Goal: Information Seeking & Learning: Check status

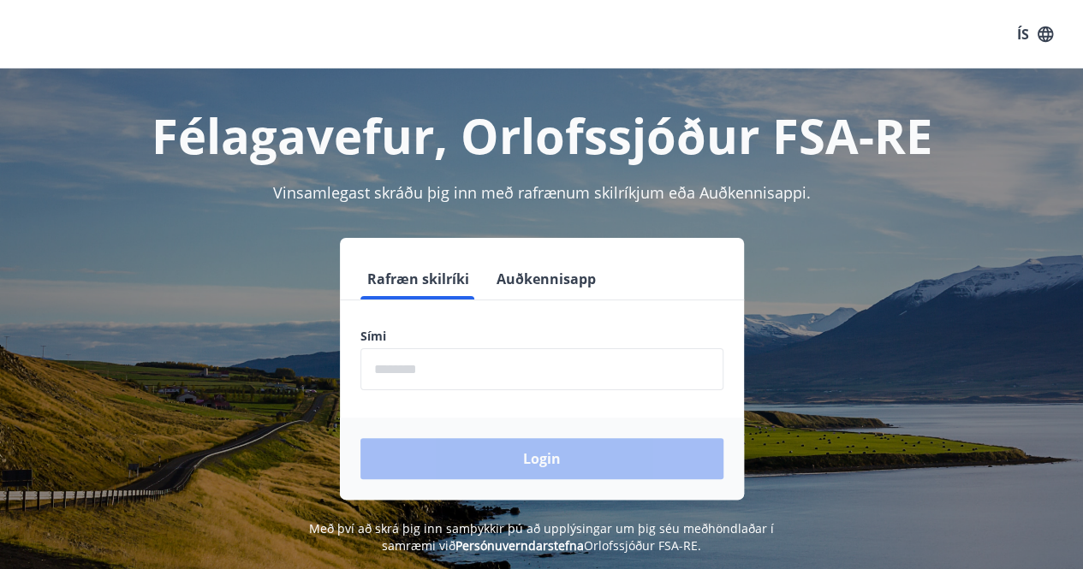
click at [407, 362] on input "phone" at bounding box center [541, 369] width 363 height 42
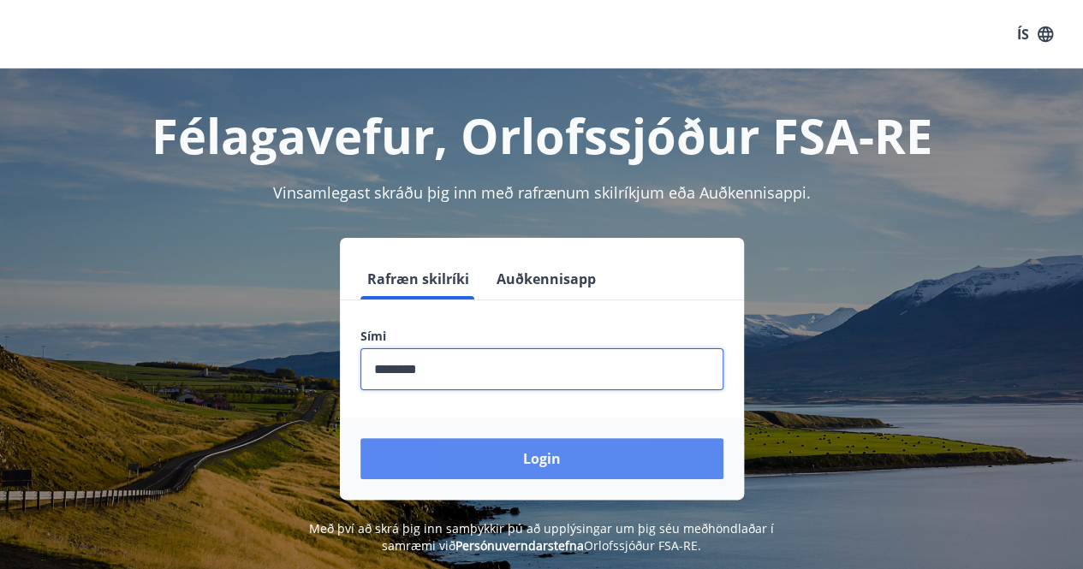
type input "********"
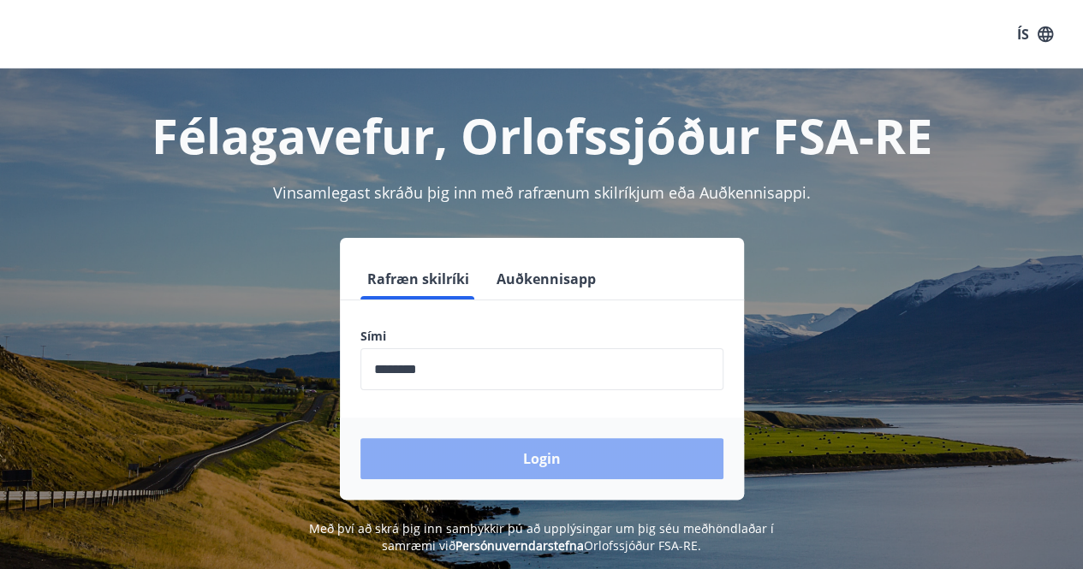
click at [425, 451] on button "Login" at bounding box center [541, 458] width 363 height 41
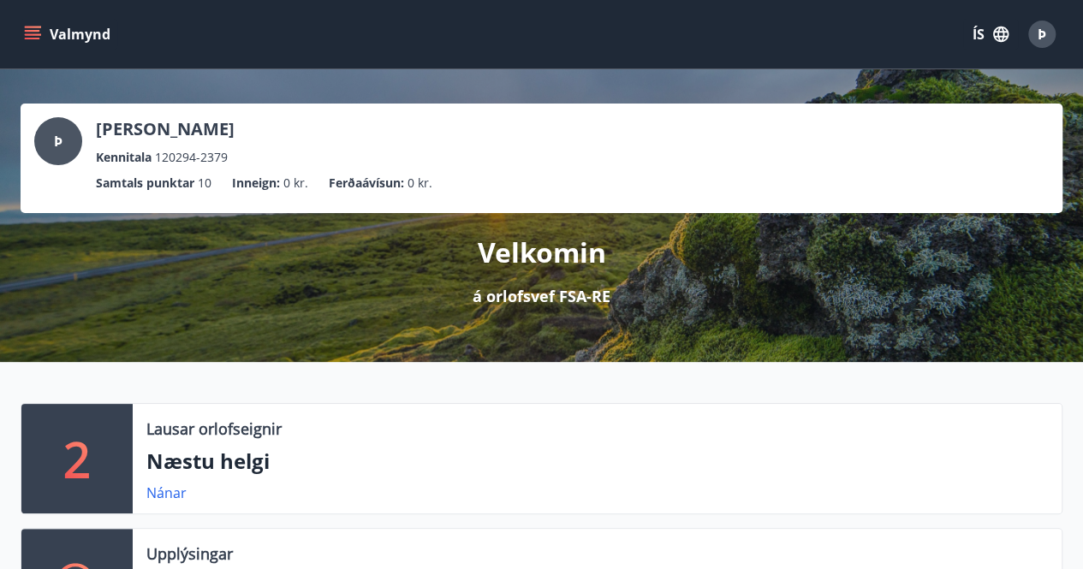
click at [18, 42] on div "Valmynd ÍS Þ" at bounding box center [541, 34] width 1083 height 68
click at [34, 24] on button "Valmynd" at bounding box center [69, 34] width 97 height 31
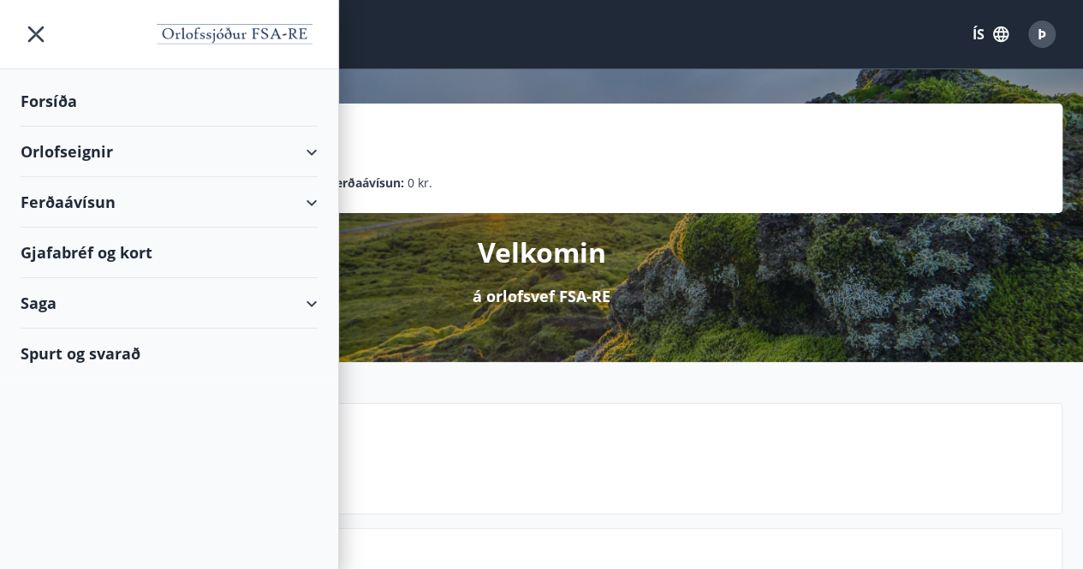
click at [144, 204] on div "Ferðaávísun" at bounding box center [169, 202] width 297 height 51
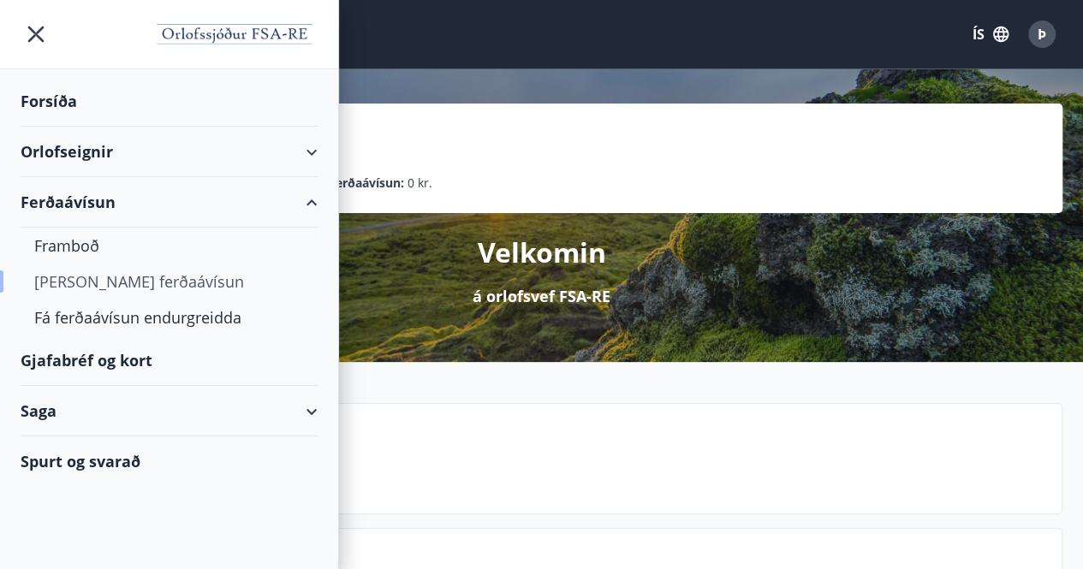
click at [74, 283] on div "[PERSON_NAME] ferðaávísun" at bounding box center [169, 282] width 270 height 36
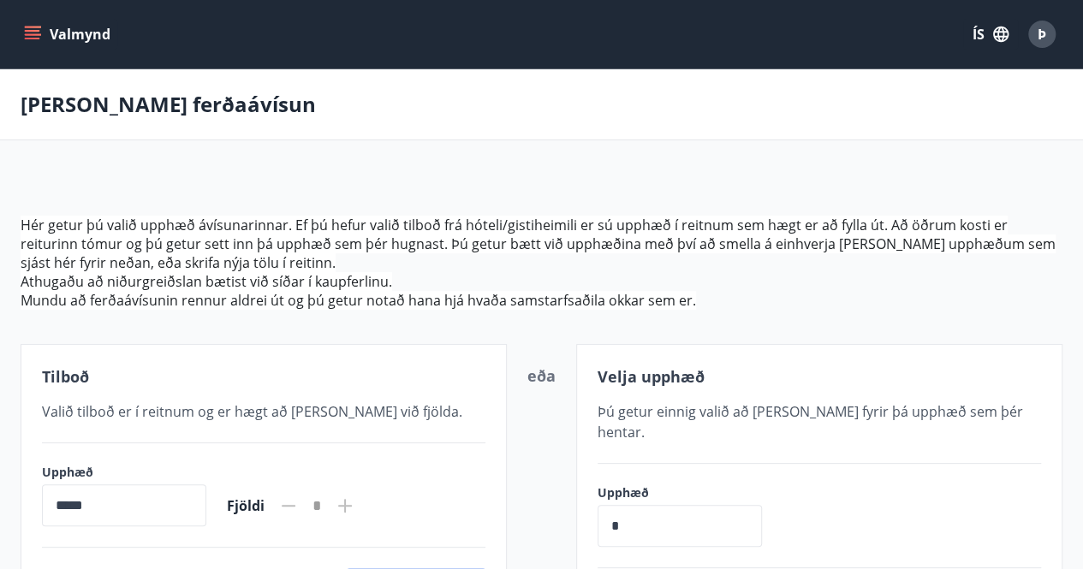
click at [36, 28] on icon "menu" at bounding box center [32, 34] width 17 height 17
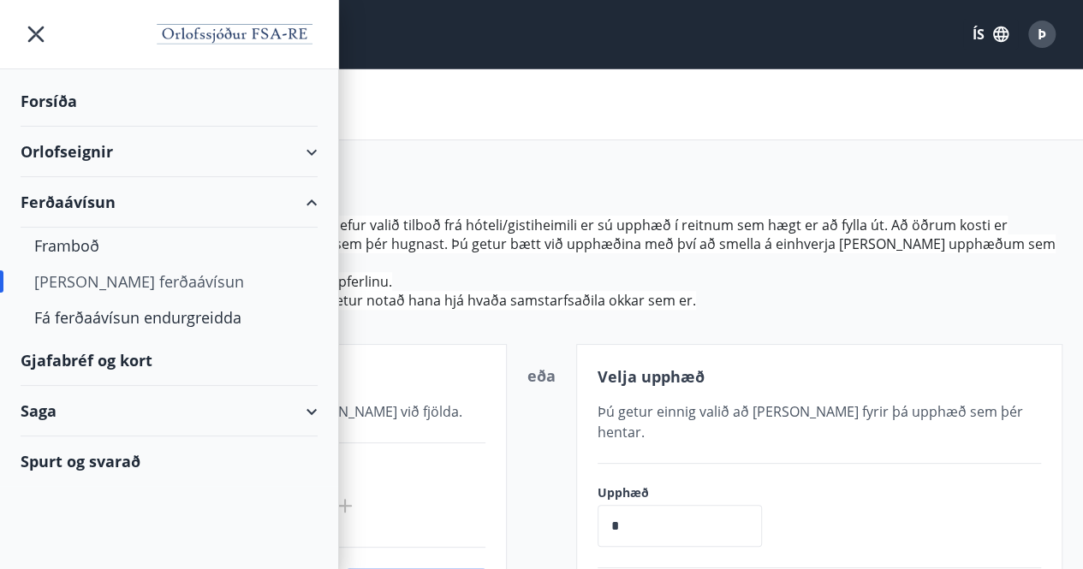
click at [70, 351] on div "Gjafabréf og kort" at bounding box center [169, 361] width 297 height 51
click at [98, 356] on div "Gjafabréf og kort" at bounding box center [169, 361] width 297 height 51
click at [140, 395] on div "Saga" at bounding box center [169, 411] width 297 height 51
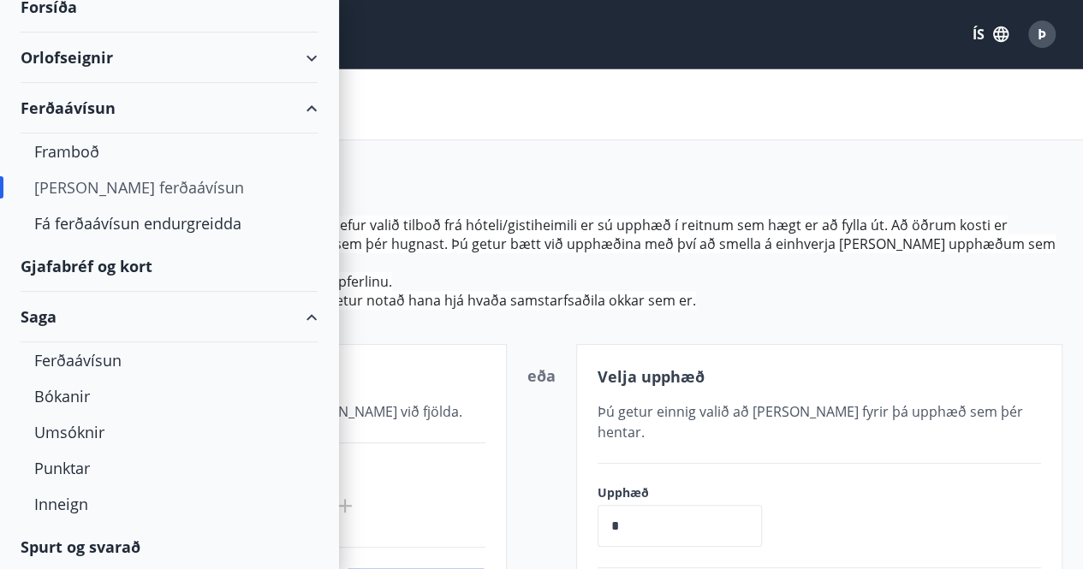
click at [93, 267] on div "Gjafabréf og kort" at bounding box center [169, 266] width 297 height 51
click at [570, 121] on div "[PERSON_NAME] ferðaávísun" at bounding box center [541, 104] width 1083 height 71
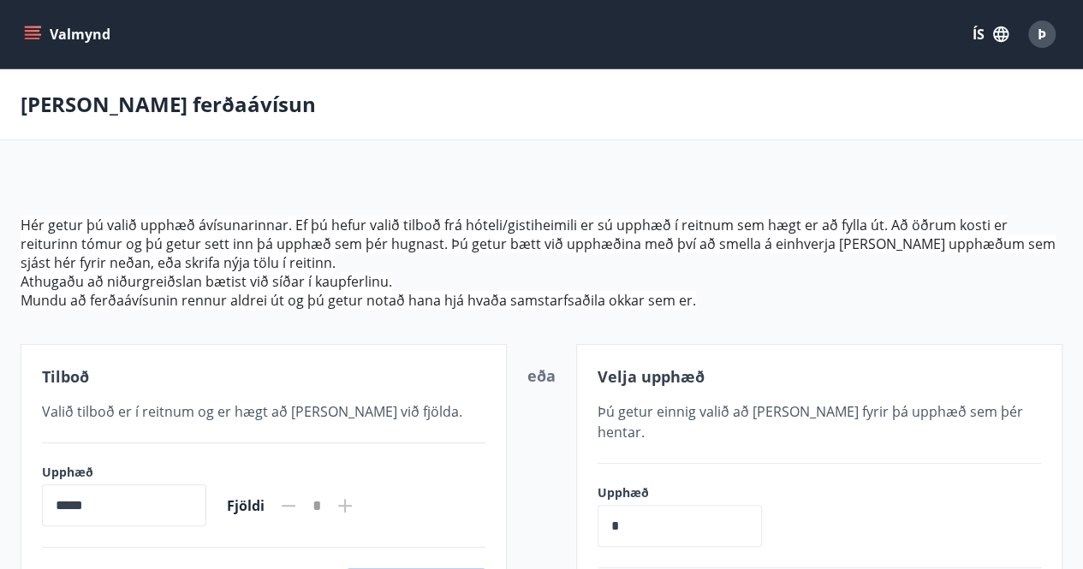
click at [29, 25] on button "Valmynd" at bounding box center [69, 34] width 97 height 31
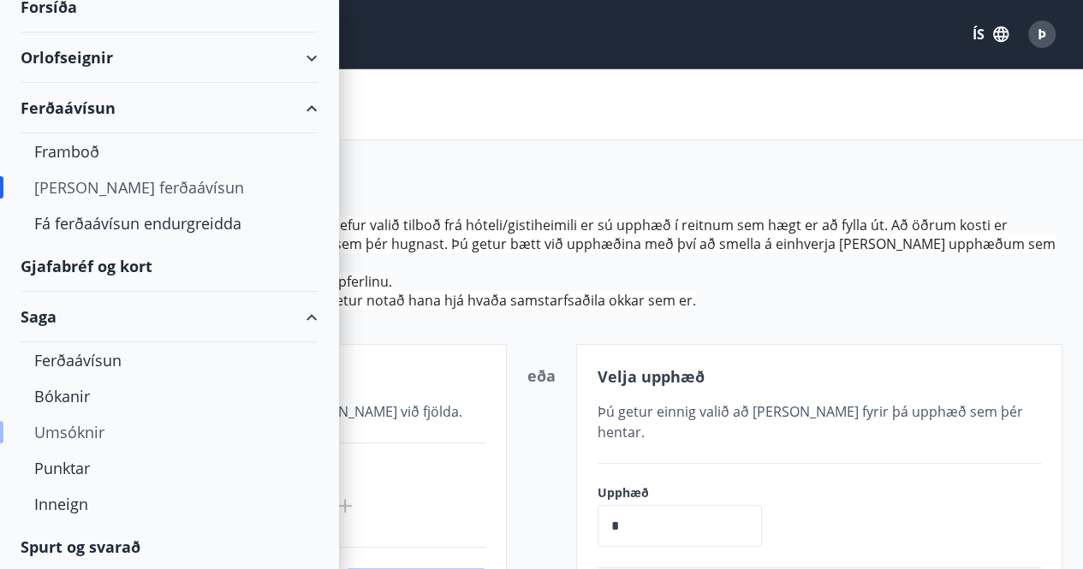
scroll to position [0, 0]
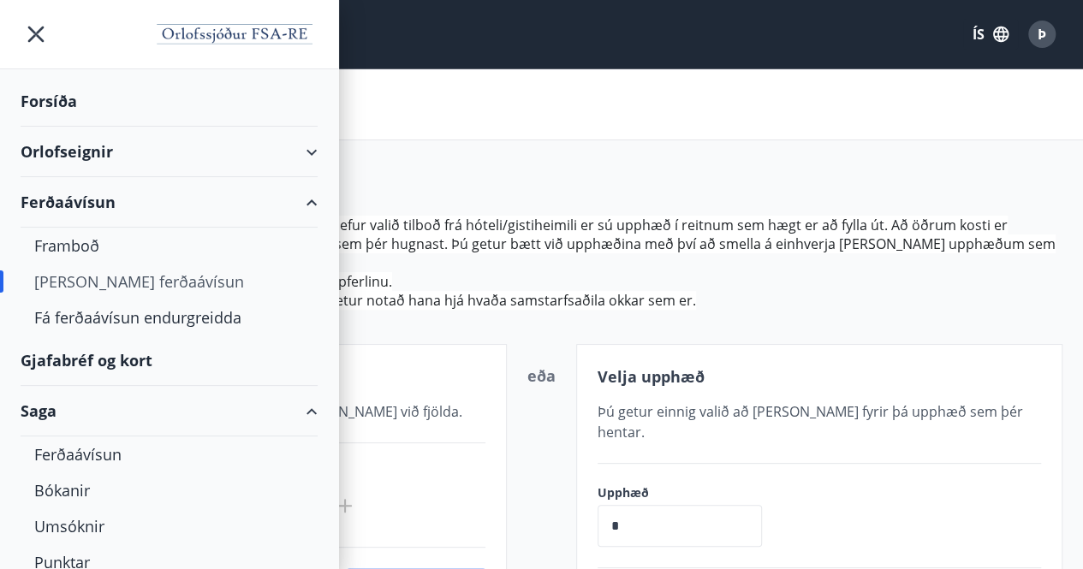
click at [49, 32] on icon "menu" at bounding box center [36, 34] width 31 height 31
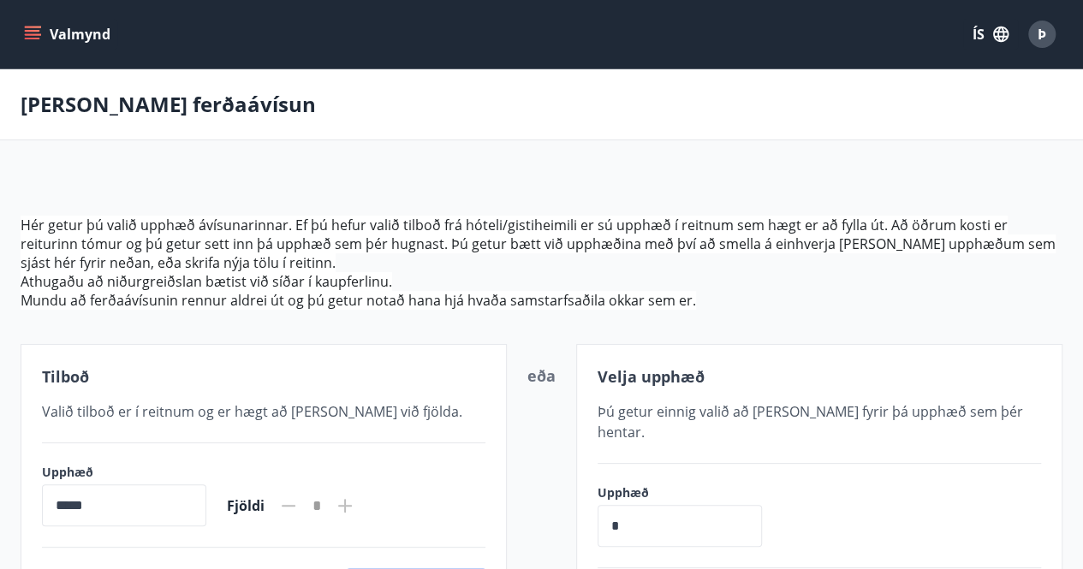
click at [1038, 28] on span "Þ" at bounding box center [1042, 34] width 9 height 19
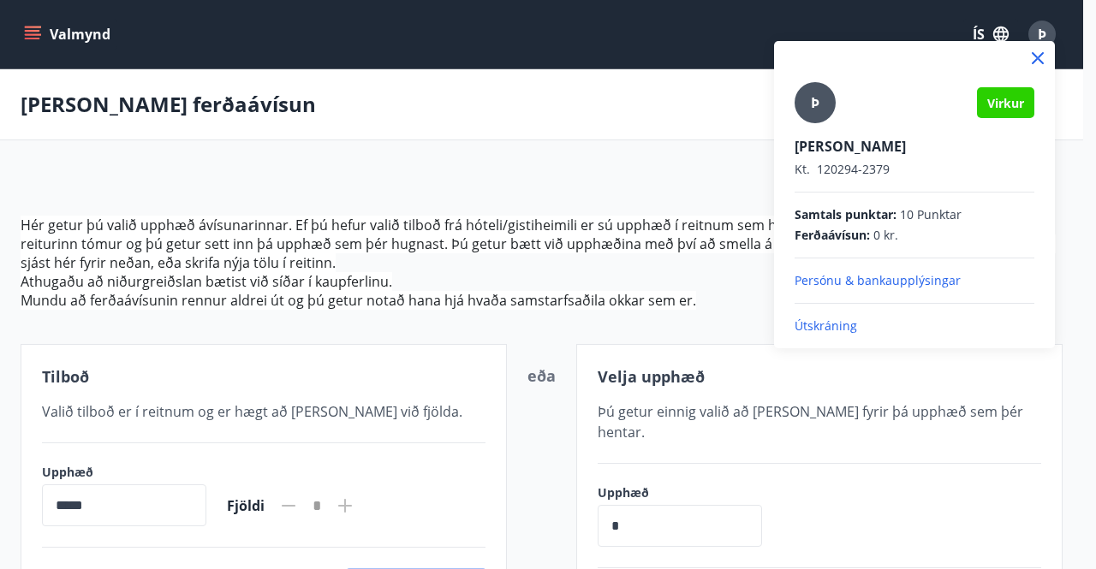
click at [647, 164] on div at bounding box center [548, 284] width 1096 height 569
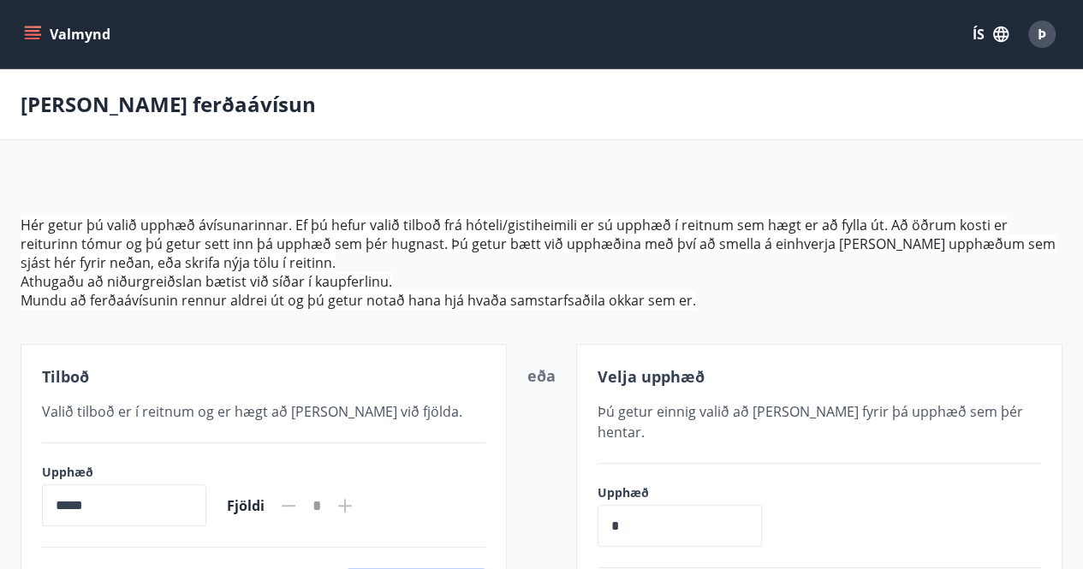
click at [62, 39] on button "Valmynd" at bounding box center [69, 34] width 97 height 31
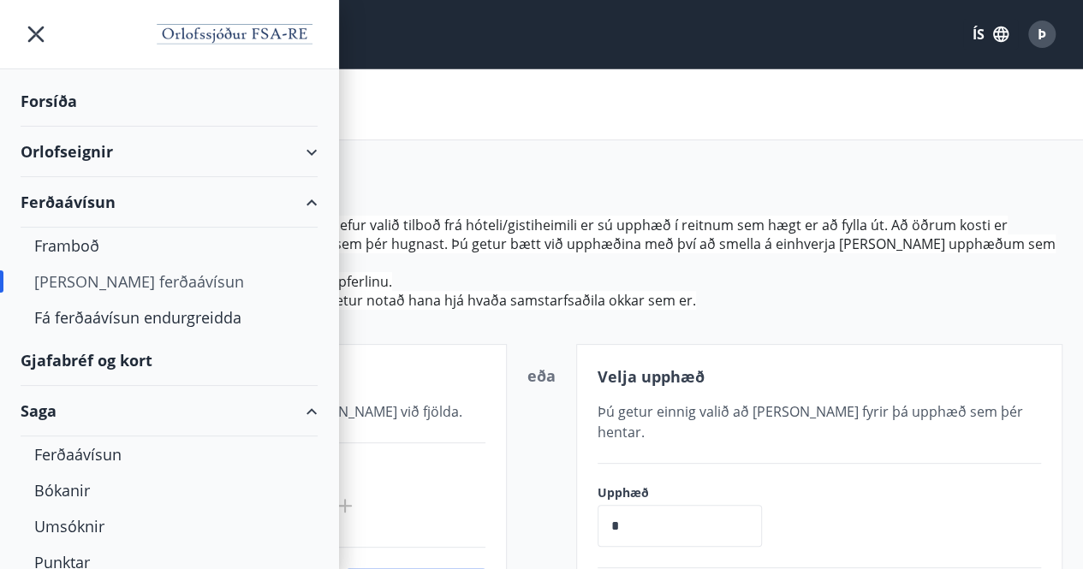
click at [80, 348] on div "Gjafabréf og kort" at bounding box center [169, 361] width 297 height 51
click at [99, 111] on div "Forsíða" at bounding box center [169, 101] width 297 height 51
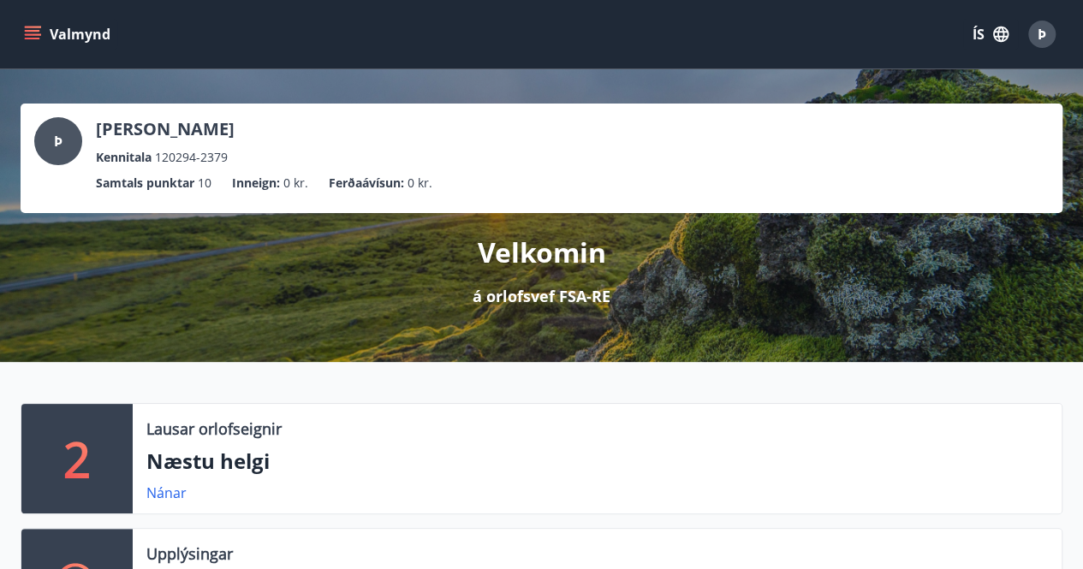
click at [62, 30] on button "Valmynd" at bounding box center [69, 34] width 97 height 31
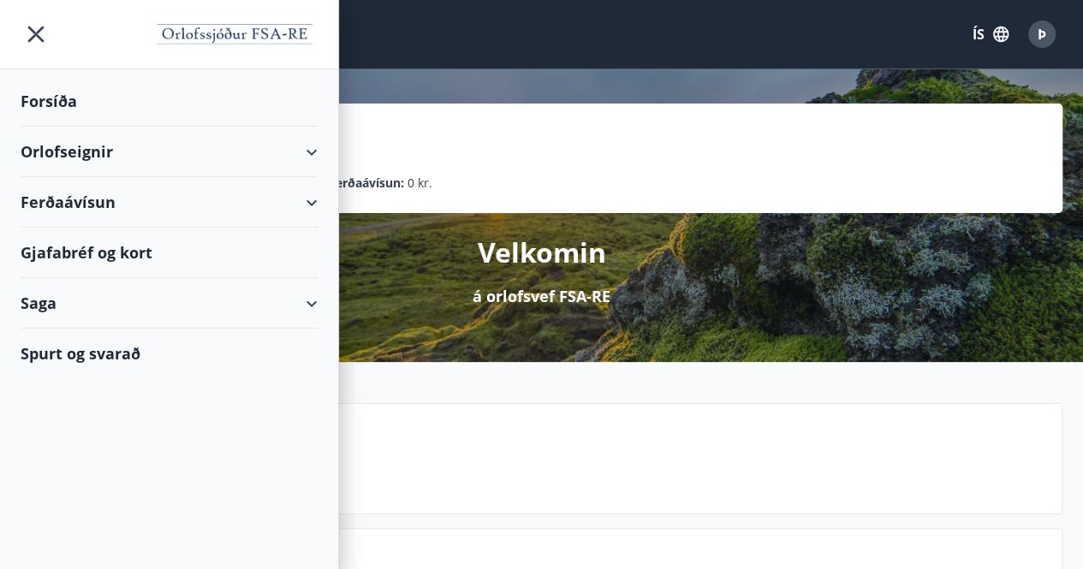
click at [62, 350] on div "Spurt og svarað" at bounding box center [169, 354] width 297 height 50
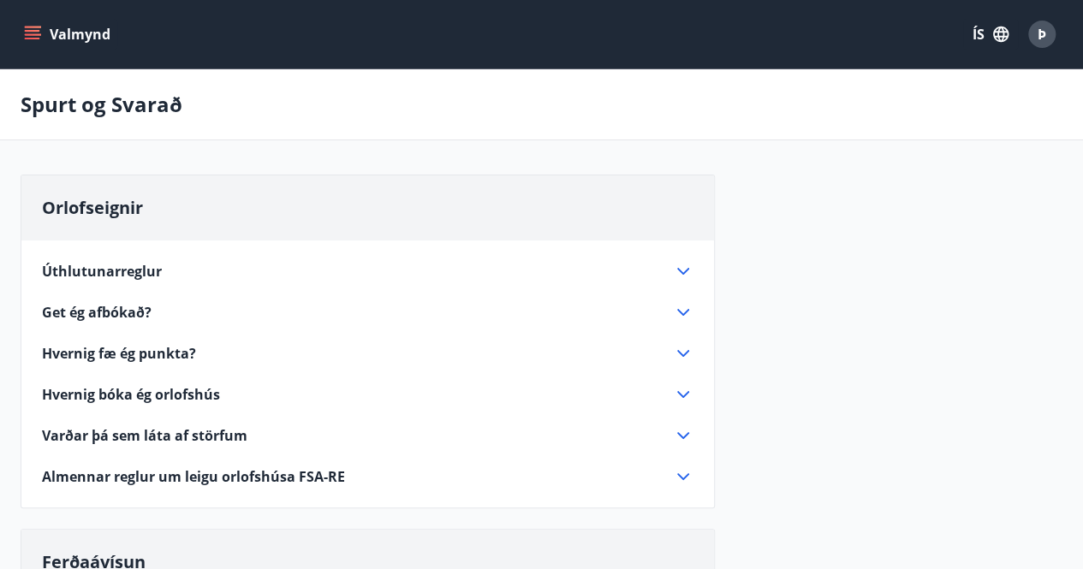
click at [139, 348] on span "Hvernig fæ ég punkta?" at bounding box center [119, 353] width 154 height 19
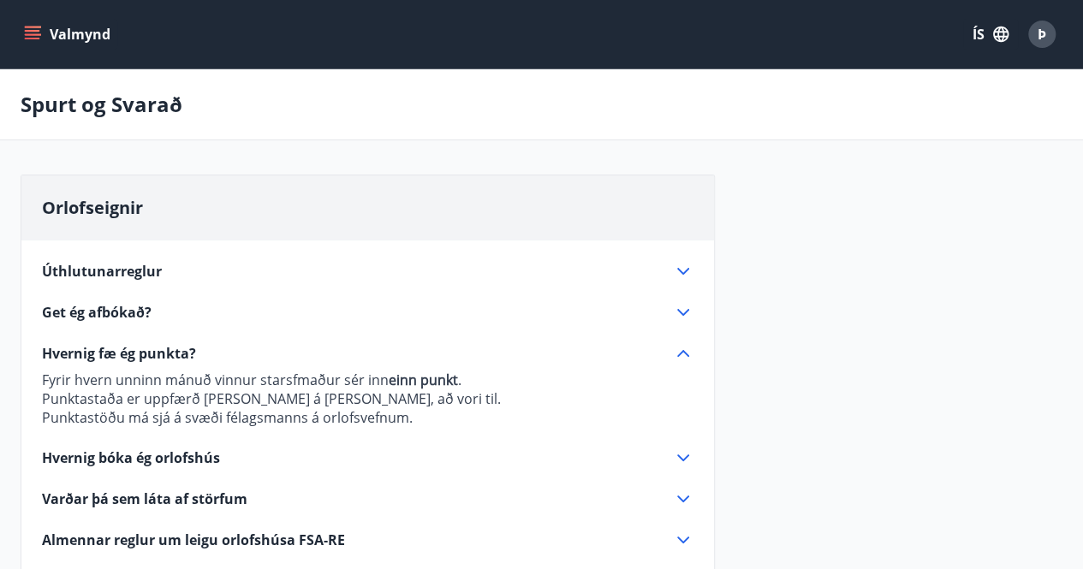
click at [139, 348] on span "Hvernig fæ ég punkta?" at bounding box center [119, 353] width 154 height 19
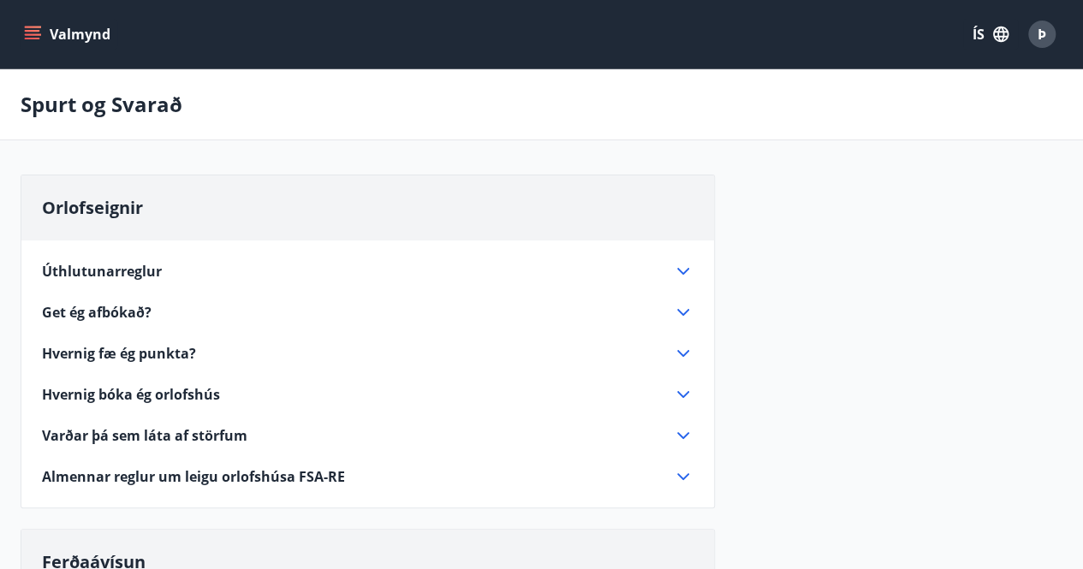
click at [36, 29] on icon "menu" at bounding box center [32, 34] width 17 height 17
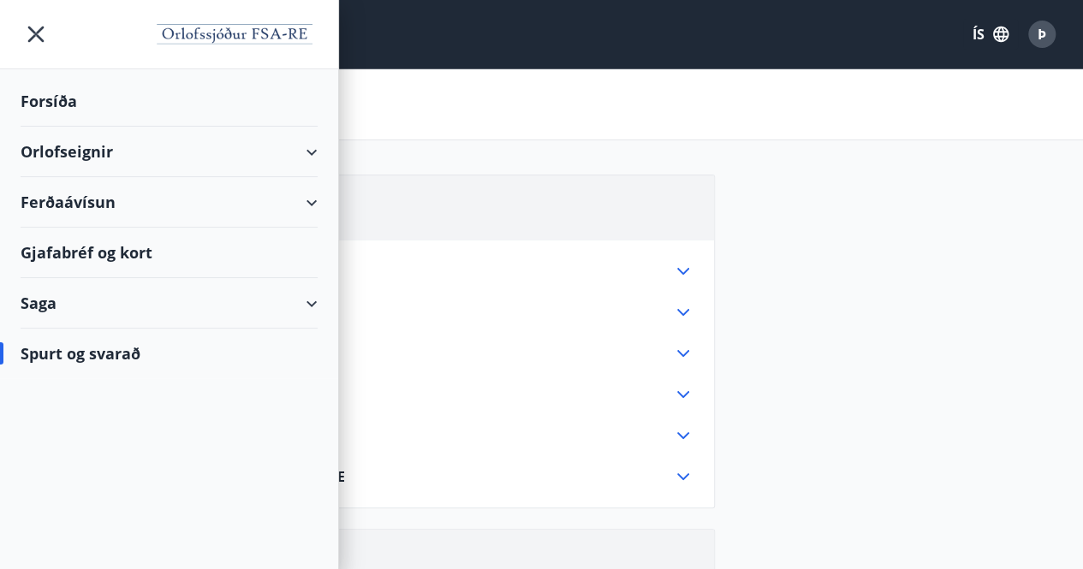
click at [48, 306] on div "Saga" at bounding box center [169, 303] width 297 height 51
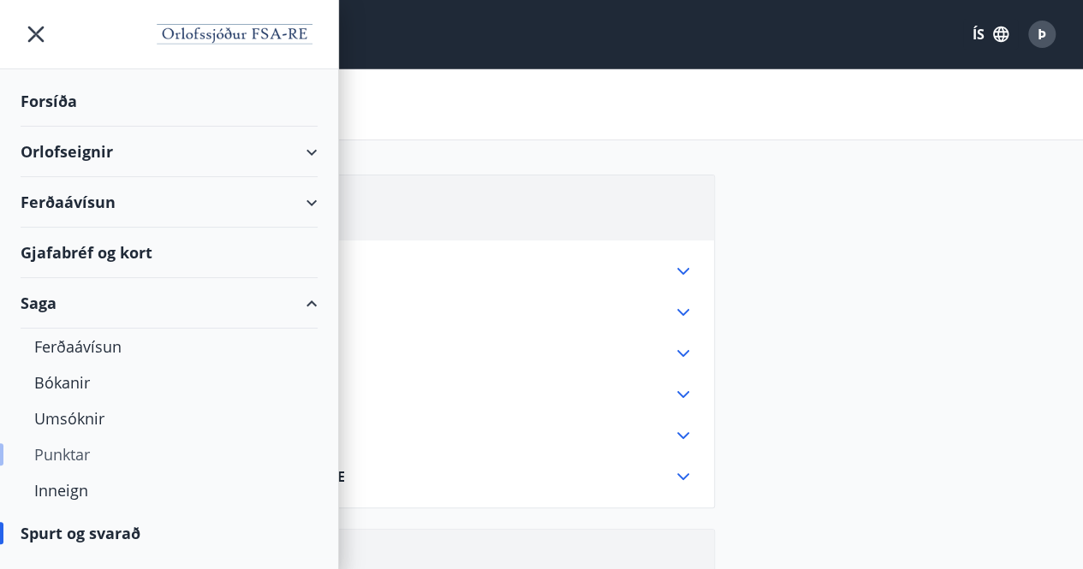
click at [68, 457] on div "Punktar" at bounding box center [169, 455] width 270 height 36
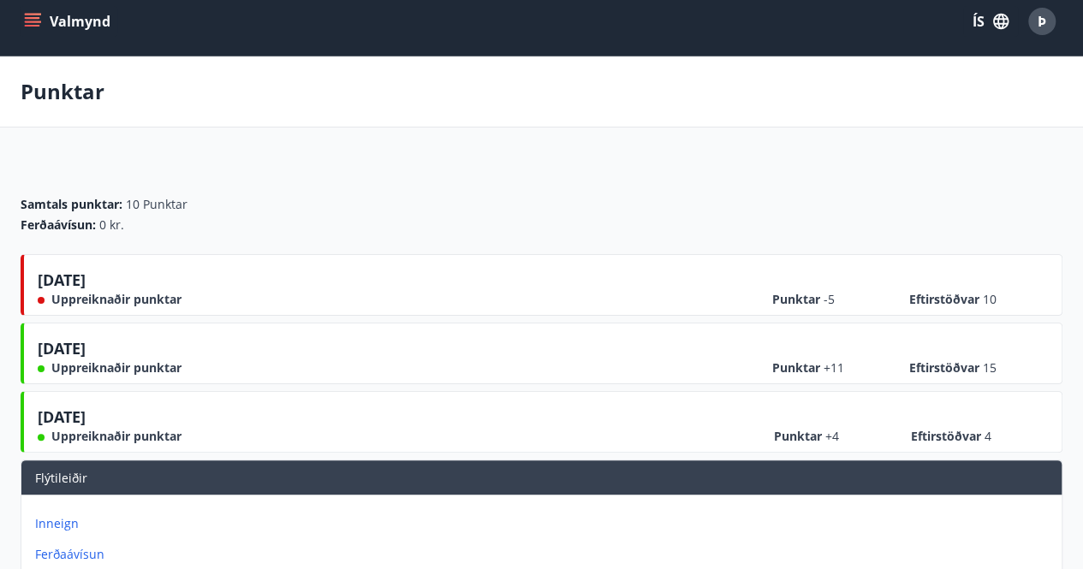
scroll to position [7, 0]
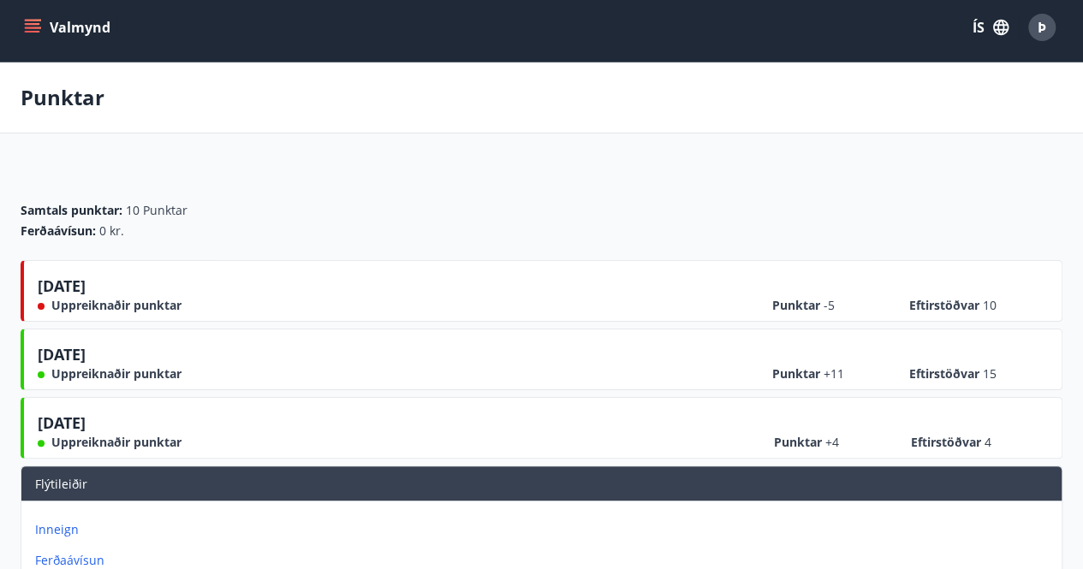
click at [26, 17] on button "Valmynd" at bounding box center [69, 27] width 97 height 31
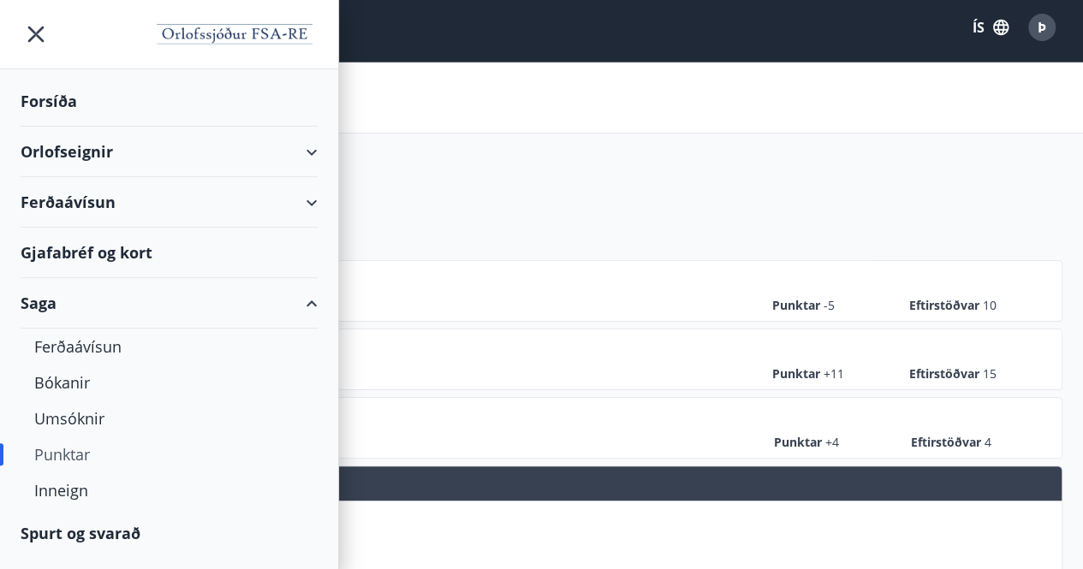
click at [57, 259] on div "Gjafabréf og kort" at bounding box center [169, 253] width 297 height 51
click at [184, 217] on div "Ferðaávísun" at bounding box center [169, 202] width 297 height 51
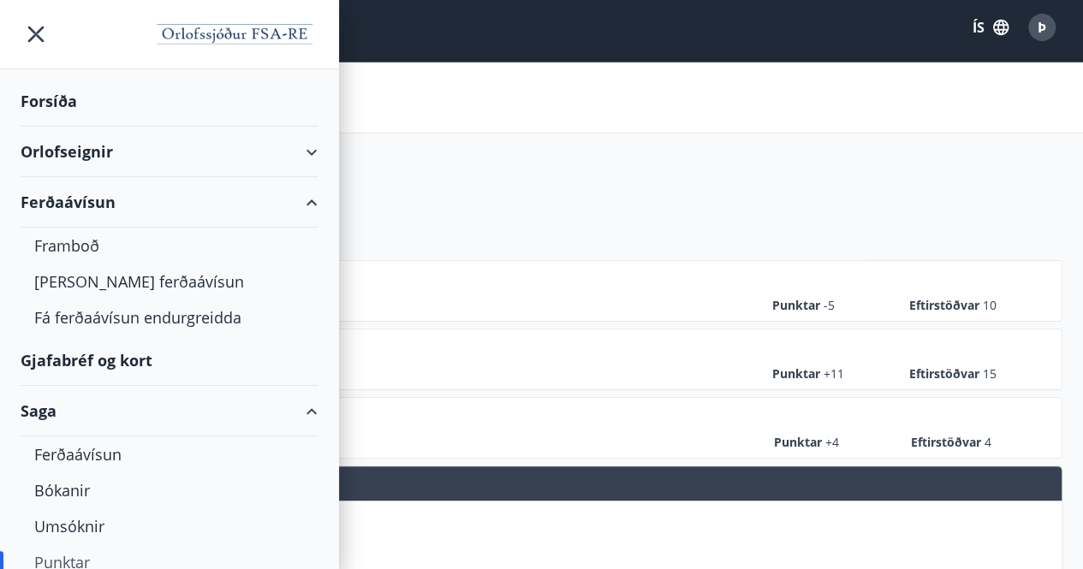
click at [229, 195] on div "Ferðaávísun" at bounding box center [169, 202] width 297 height 51
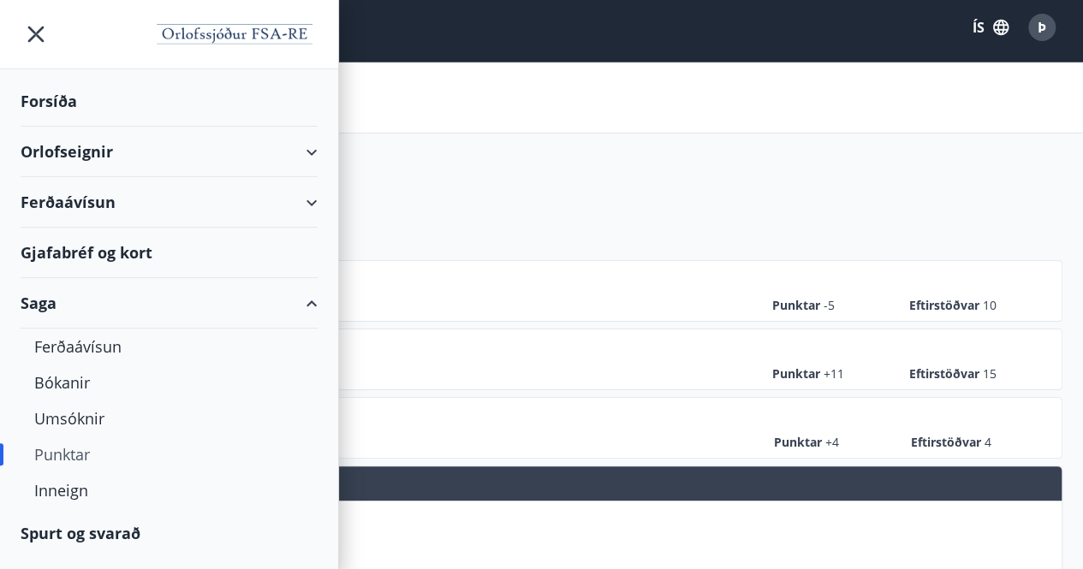
click at [134, 258] on div "Gjafabréf og kort" at bounding box center [169, 253] width 297 height 51
click at [555, 194] on div "Samtals punktar : 10 Punktar Ferðaávísun : 0 kr." at bounding box center [542, 214] width 1042 height 92
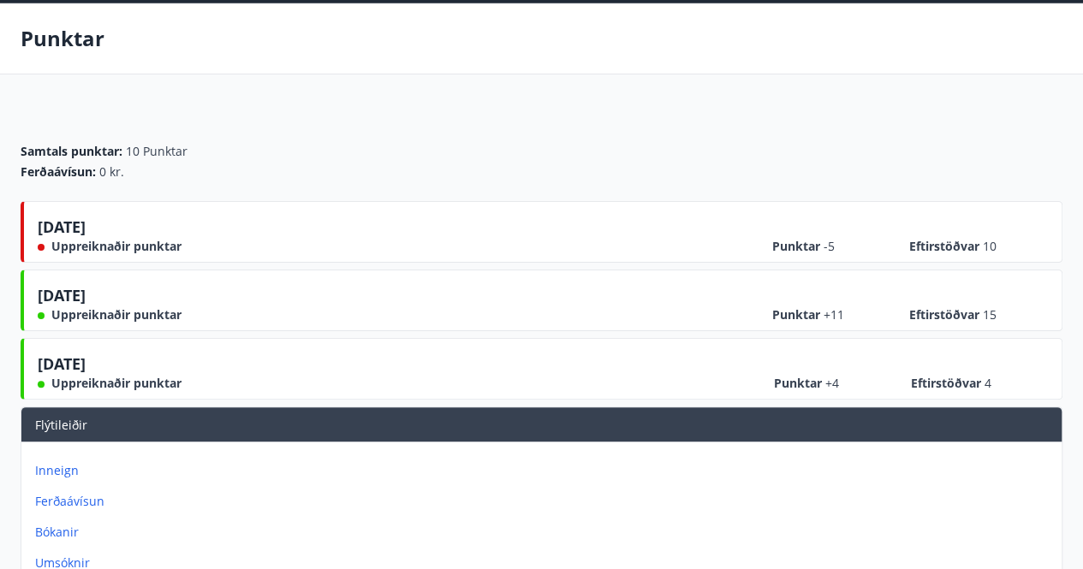
scroll to position [0, 0]
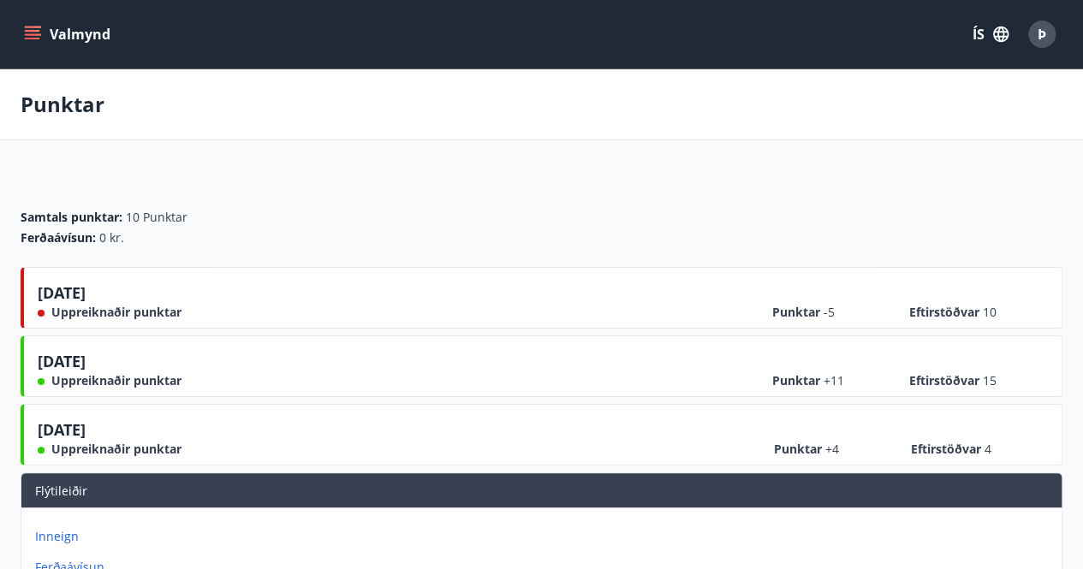
click at [39, 37] on icon "menu" at bounding box center [32, 34] width 17 height 17
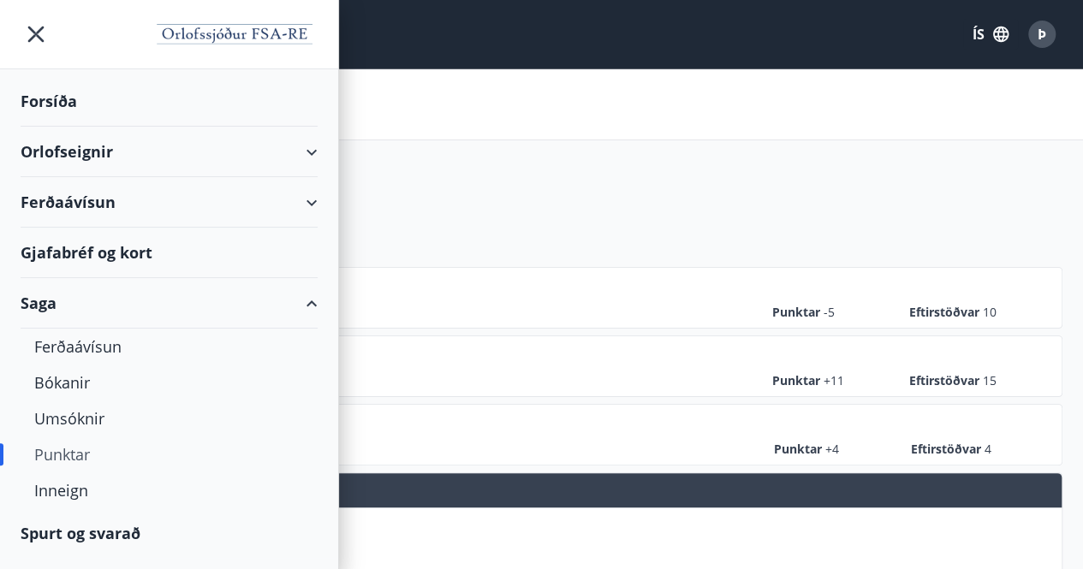
click at [691, 80] on div "Punktar" at bounding box center [541, 104] width 1083 height 71
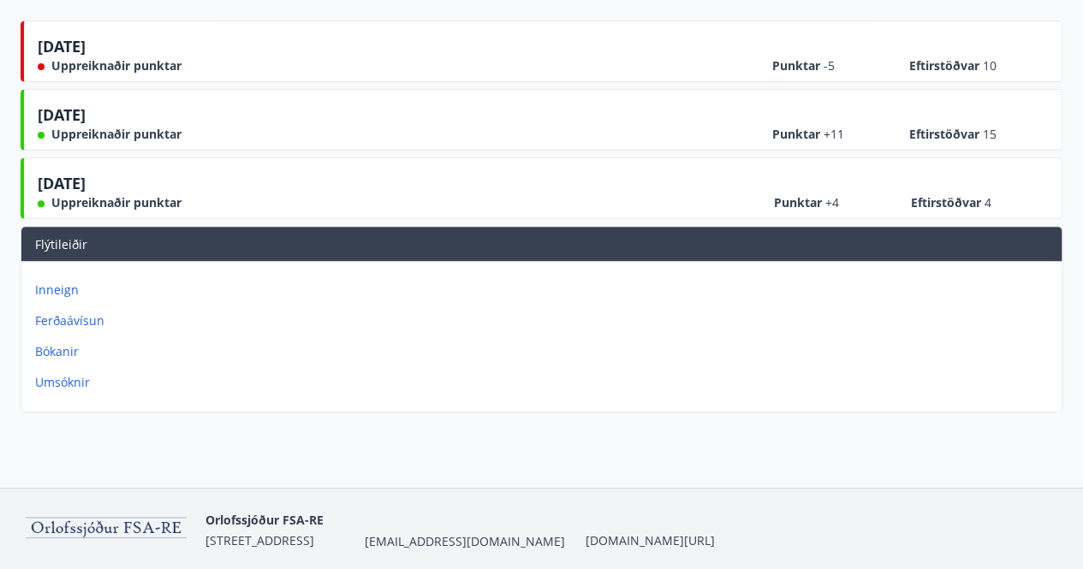
scroll to position [259, 0]
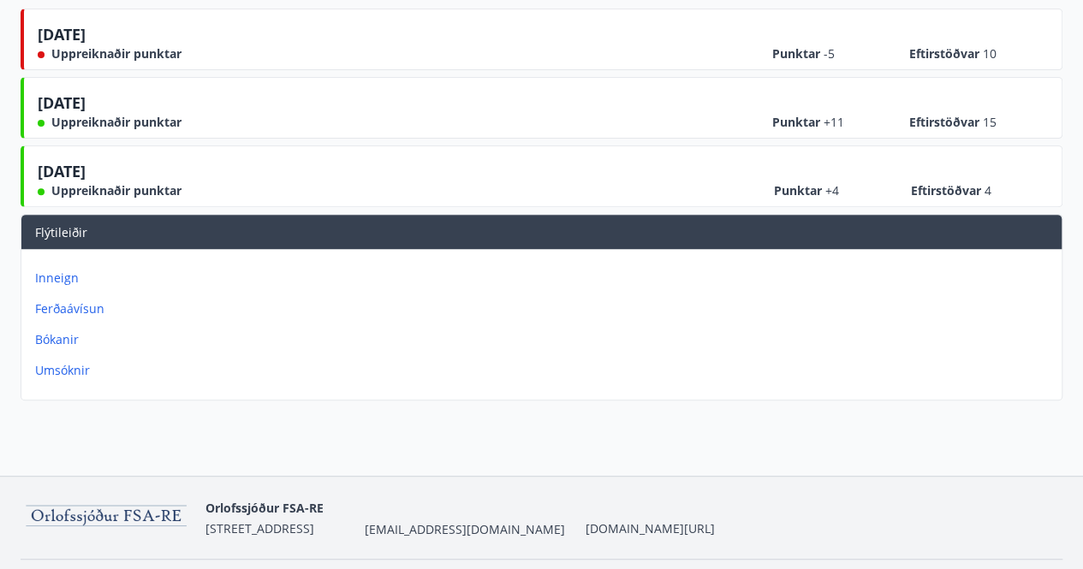
click at [64, 275] on p "Inneign" at bounding box center [545, 278] width 1020 height 17
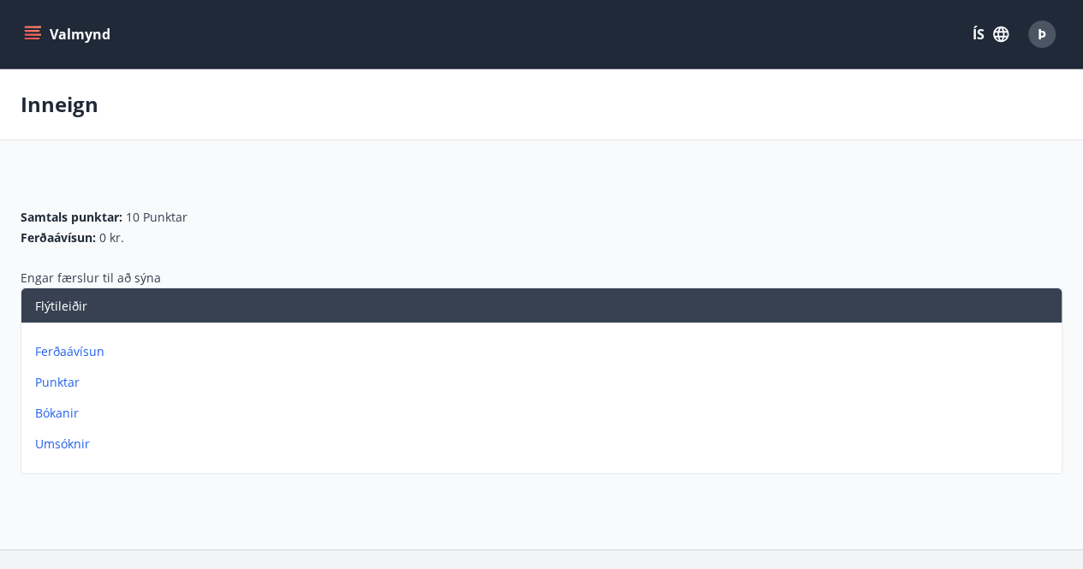
click at [27, 26] on icon "menu" at bounding box center [32, 34] width 17 height 17
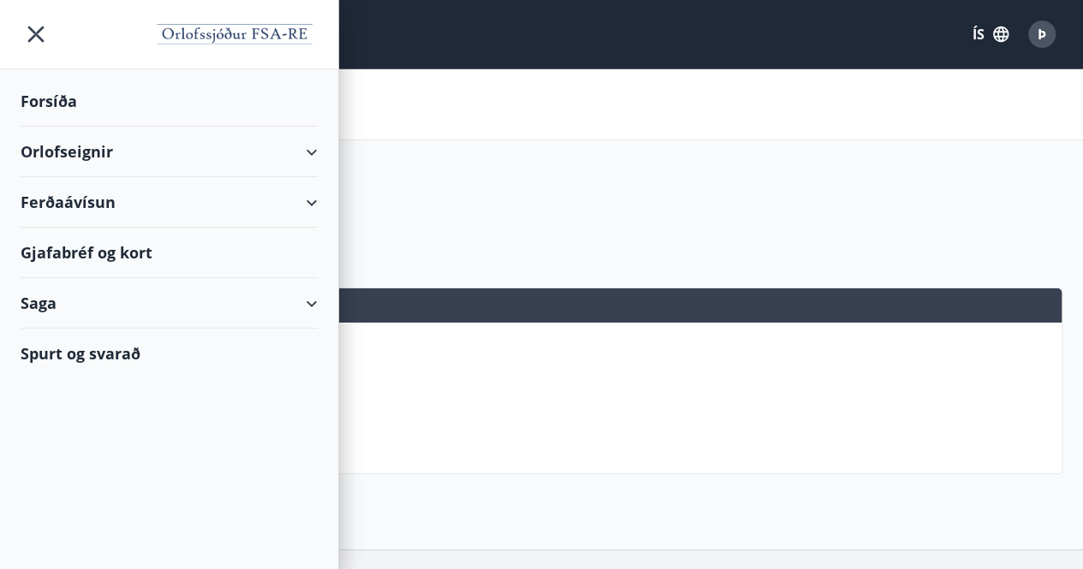
click at [58, 251] on div "Gjafabréf og kort" at bounding box center [169, 253] width 297 height 51
click at [89, 256] on div "Gjafabréf og kort" at bounding box center [169, 253] width 297 height 51
click at [92, 245] on div "Gjafabréf og kort" at bounding box center [169, 253] width 297 height 51
click at [83, 254] on div "Gjafabréf og kort" at bounding box center [169, 253] width 297 height 51
click at [77, 93] on div "Forsíða" at bounding box center [169, 101] width 297 height 51
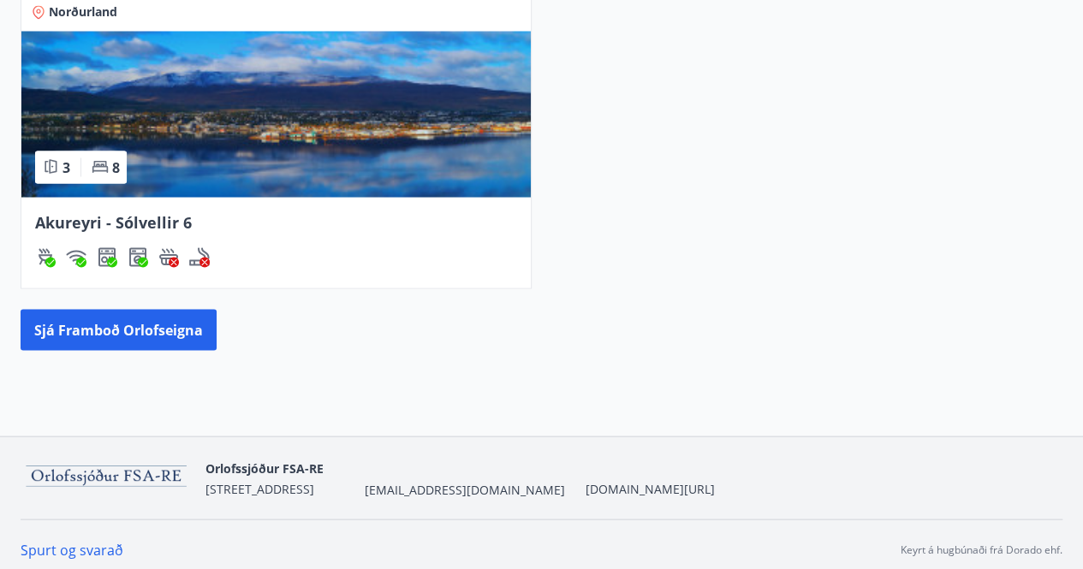
scroll to position [1609, 0]
